Goal: Information Seeking & Learning: Learn about a topic

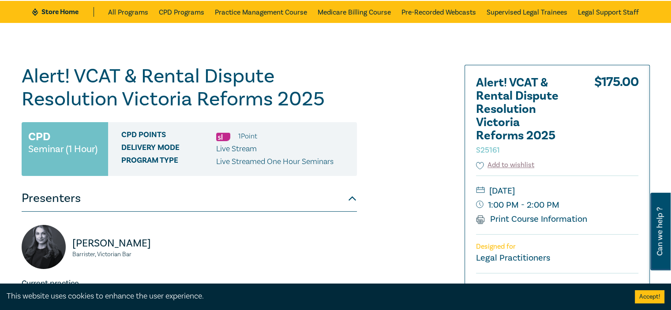
scroll to position [77, 0]
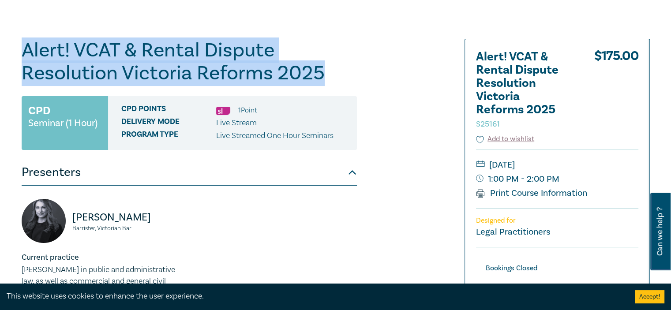
drag, startPoint x: 21, startPoint y: 46, endPoint x: 332, endPoint y: 71, distance: 311.3
click at [332, 71] on h1 "Alert! VCAT & Rental Dispute Resolution Victoria Reforms 2025 S25161" at bounding box center [189, 62] width 335 height 46
copy h1 "Alert! VCAT & Rental Dispute Resolution Victoria Reforms 2025"
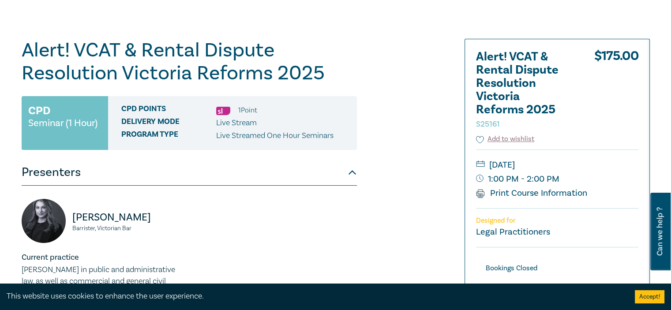
click at [431, 190] on div "Alert! VCAT & Rental Dispute Resolution Victoria Reforms 2025 S25161 CPD Semina…" at bounding box center [229, 259] width 426 height 441
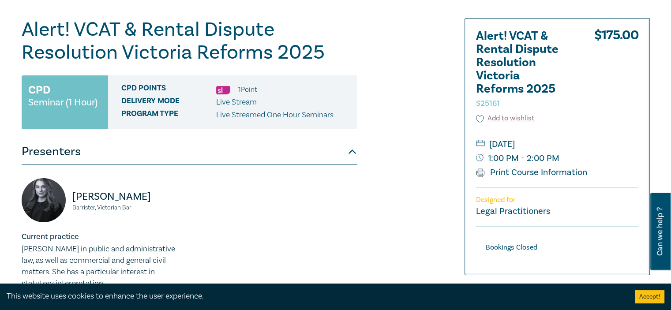
scroll to position [115, 0]
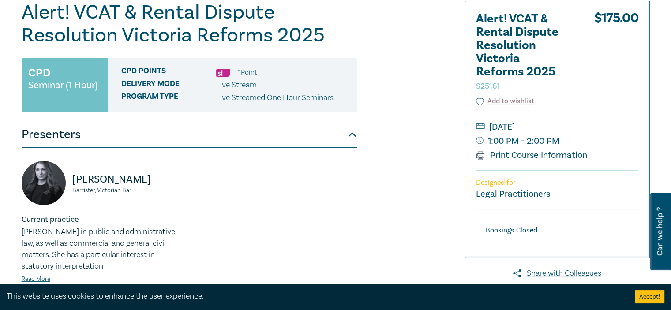
click at [607, 123] on small "Tuesday, 9 September 2025" at bounding box center [557, 127] width 162 height 14
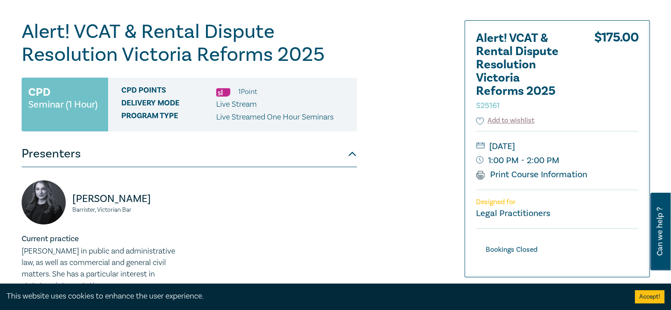
scroll to position [117, 0]
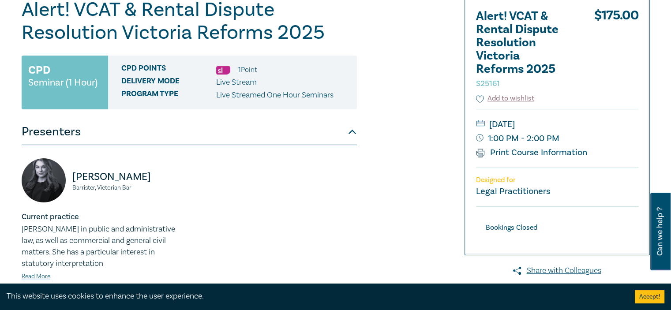
click at [639, 14] on div "Alert! VCAT & Rental Dispute Resolution Victoria Reforms 2025 S25161 $ 175.00 A…" at bounding box center [557, 127] width 185 height 256
drag, startPoint x: 618, startPoint y: 13, endPoint x: 603, endPoint y: 15, distance: 16.0
click at [603, 15] on div "$ 175.00" at bounding box center [617, 52] width 44 height 84
copy div "175"
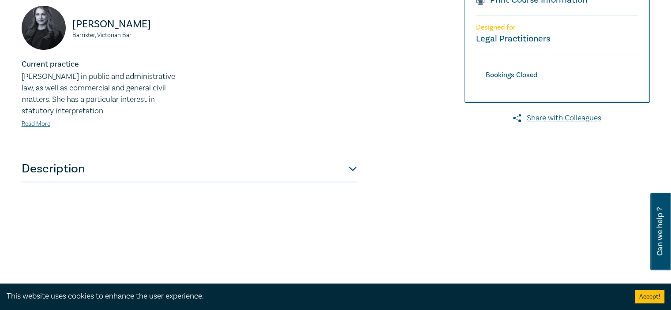
scroll to position [392, 0]
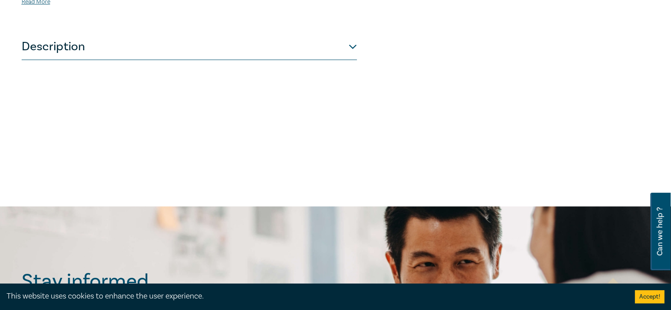
click at [353, 45] on button "Description" at bounding box center [189, 47] width 335 height 26
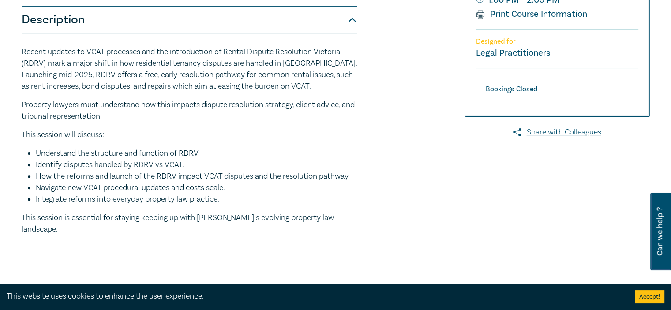
scroll to position [262, 0]
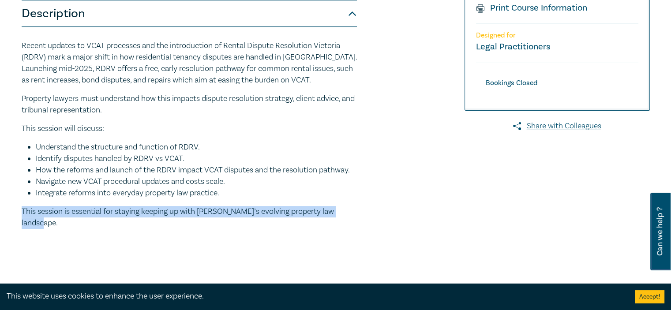
drag, startPoint x: 18, startPoint y: 210, endPoint x: 355, endPoint y: 211, distance: 337.3
click at [355, 211] on div "Alert! VCAT & Rental Dispute Resolution Victoria Reforms 2025 S25161 CPD Semina…" at bounding box center [229, 73] width 426 height 441
copy p "This session is essential for staying keeping up with Victoria’s evolving prope…"
